Goal: Find specific fact: Locate a discrete piece of known information

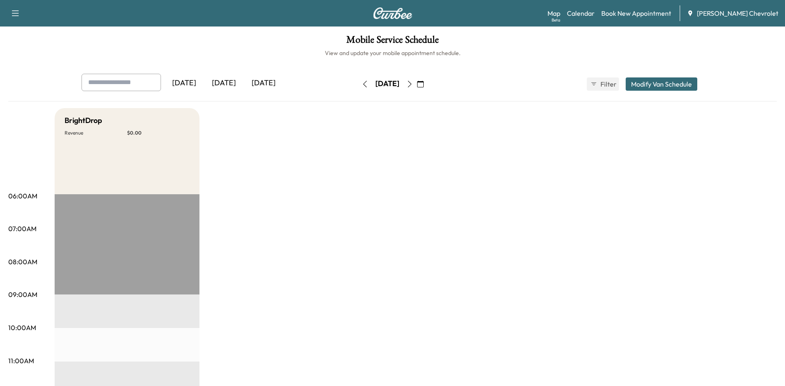
click at [226, 82] on div "[DATE]" at bounding box center [224, 83] width 40 height 19
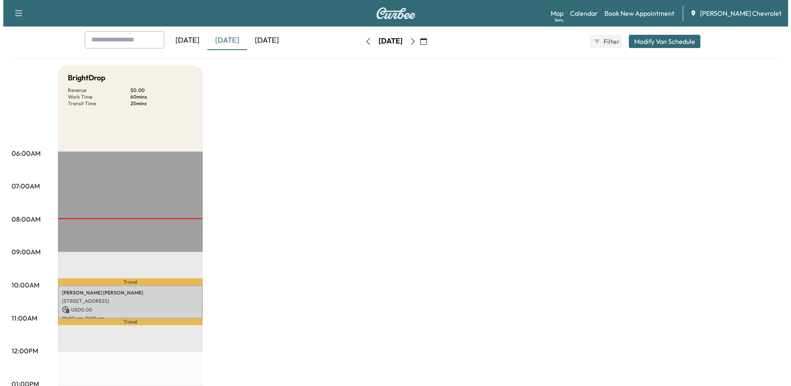
scroll to position [83, 0]
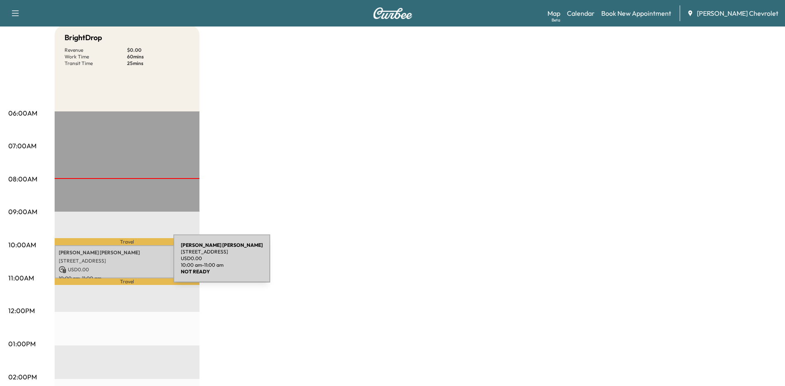
click at [112, 264] on div "[PERSON_NAME] [STREET_ADDRESS] USD 0.00 10:00 am - 11:00 am" at bounding box center [127, 262] width 145 height 34
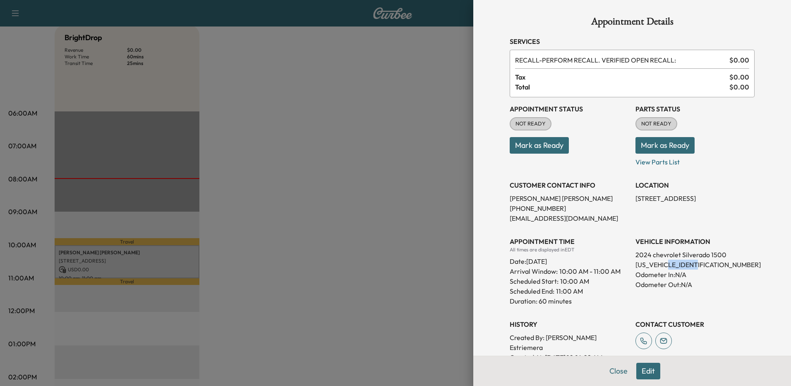
drag, startPoint x: 696, startPoint y: 264, endPoint x: 666, endPoint y: 266, distance: 29.9
click at [666, 266] on p "[US_VEHICLE_IDENTIFICATION_NUMBER]" at bounding box center [694, 264] width 119 height 10
drag, startPoint x: 666, startPoint y: 266, endPoint x: 677, endPoint y: 267, distance: 10.4
copy p "RZ328320"
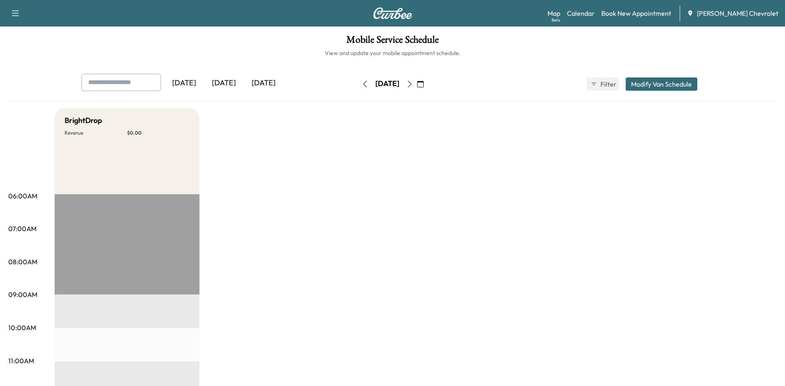
click at [273, 84] on div "[DATE]" at bounding box center [264, 83] width 40 height 19
click at [413, 83] on icon "button" at bounding box center [409, 84] width 7 height 7
click at [226, 84] on div "[DATE]" at bounding box center [224, 83] width 40 height 19
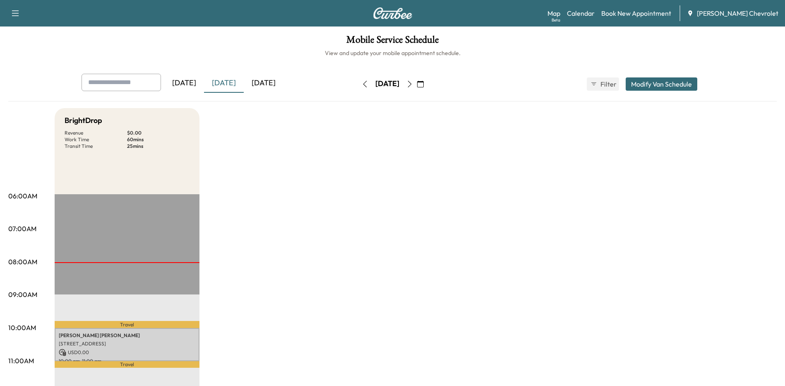
click at [192, 82] on div "[DATE]" at bounding box center [184, 83] width 40 height 19
